Goal: Entertainment & Leisure: Consume media (video, audio)

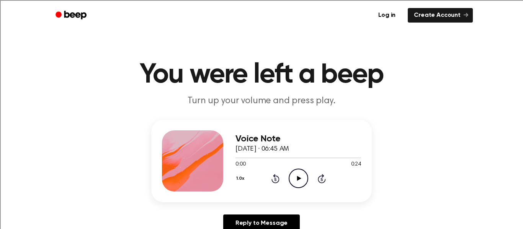
click at [298, 177] on icon at bounding box center [298, 178] width 4 height 5
click at [296, 174] on icon "Play Audio" at bounding box center [298, 179] width 20 height 20
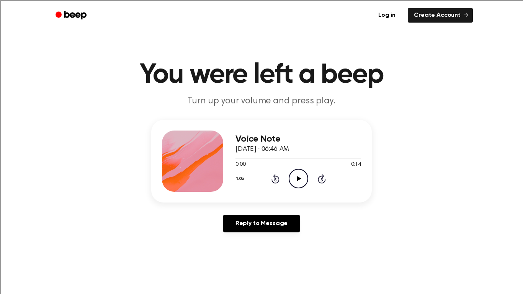
click at [297, 177] on icon at bounding box center [298, 178] width 4 height 5
click at [297, 177] on icon "Pause Audio" at bounding box center [298, 179] width 20 height 20
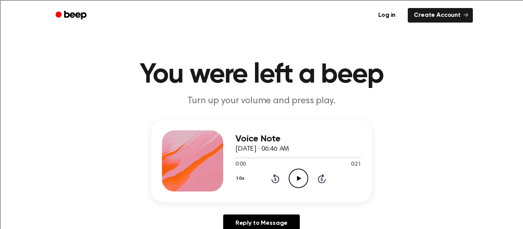
click at [298, 186] on icon "Play Audio" at bounding box center [298, 179] width 20 height 20
click at [298, 186] on icon "Pause Audio" at bounding box center [298, 179] width 20 height 20
click at [249, 159] on div at bounding box center [297, 158] width 125 height 6
click at [297, 179] on icon at bounding box center [298, 178] width 4 height 5
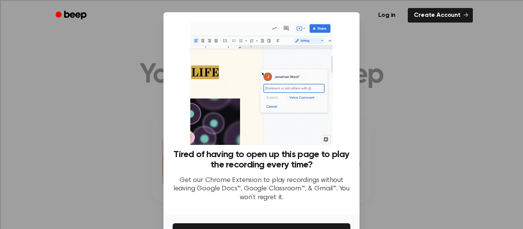
click at [434, 189] on div at bounding box center [261, 114] width 523 height 229
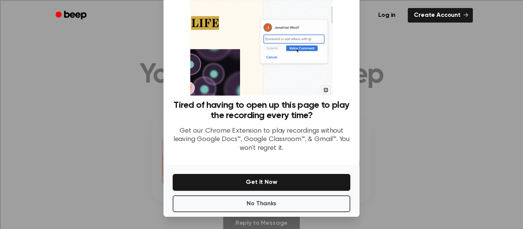
scroll to position [49, 0]
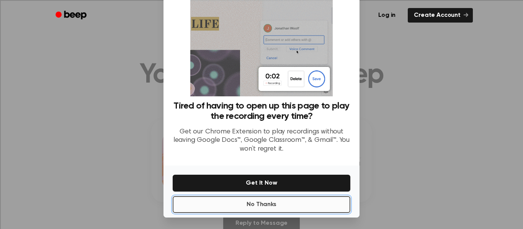
click at [278, 201] on button "No Thanks" at bounding box center [261, 204] width 177 height 17
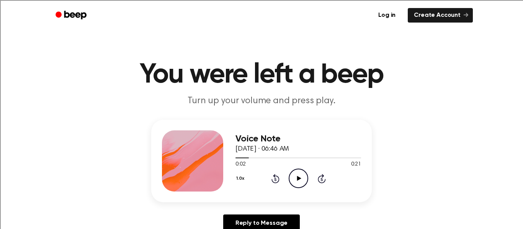
click at [298, 184] on icon "Play Audio" at bounding box center [298, 179] width 20 height 20
click at [305, 179] on icon "Play Audio" at bounding box center [298, 179] width 20 height 20
click at [305, 179] on icon "Pause Audio" at bounding box center [298, 179] width 20 height 20
click at [295, 182] on icon "Play Audio" at bounding box center [298, 179] width 20 height 20
click at [297, 181] on icon at bounding box center [298, 178] width 4 height 5
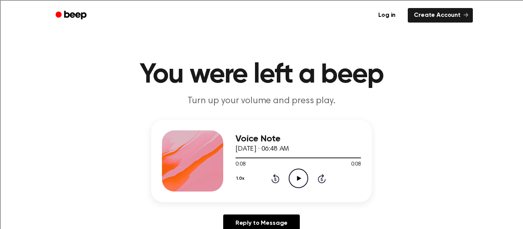
click at [297, 181] on icon at bounding box center [298, 178] width 4 height 5
click at [299, 172] on icon "Play Audio" at bounding box center [298, 179] width 20 height 20
click at [298, 176] on icon "Play Audio" at bounding box center [298, 179] width 20 height 20
